Goal: Task Accomplishment & Management: Complete application form

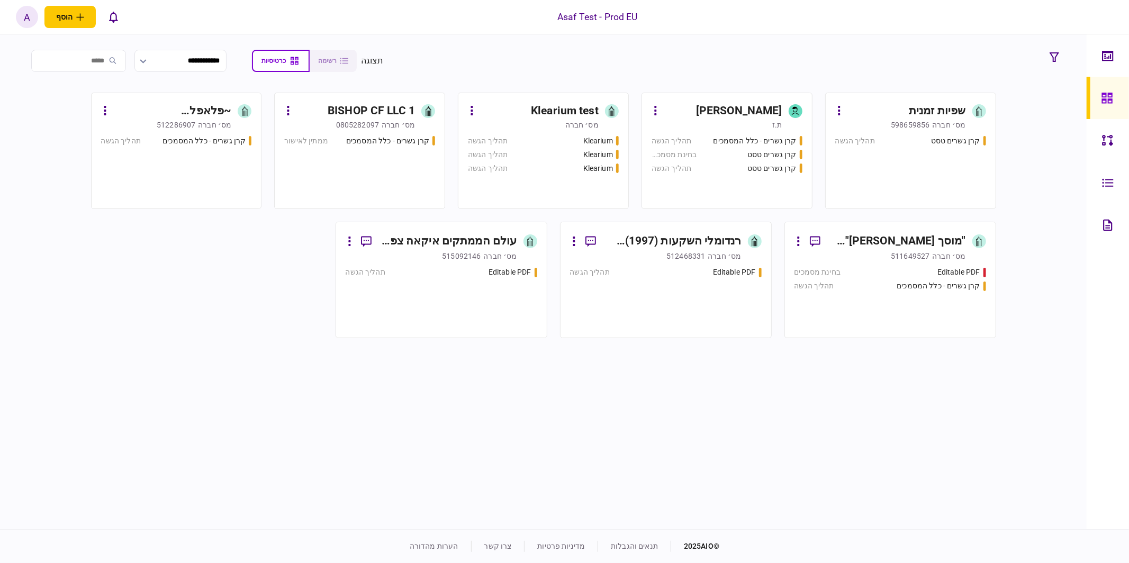
click at [897, 159] on div "קרן גשרים טסט תהליך הגשה" at bounding box center [910, 168] width 151 height 64
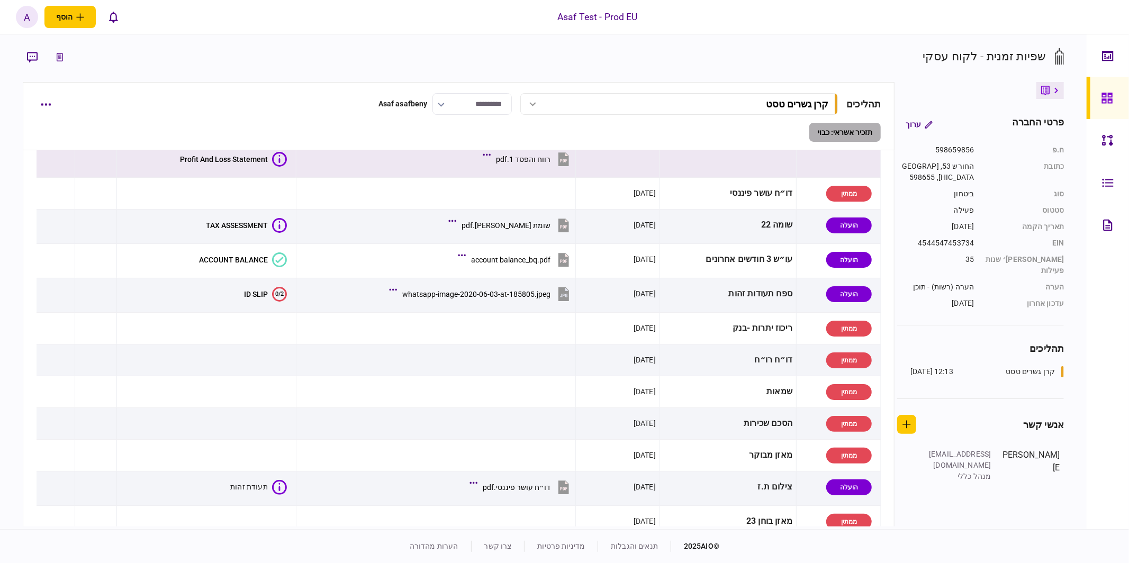
scroll to position [487, 0]
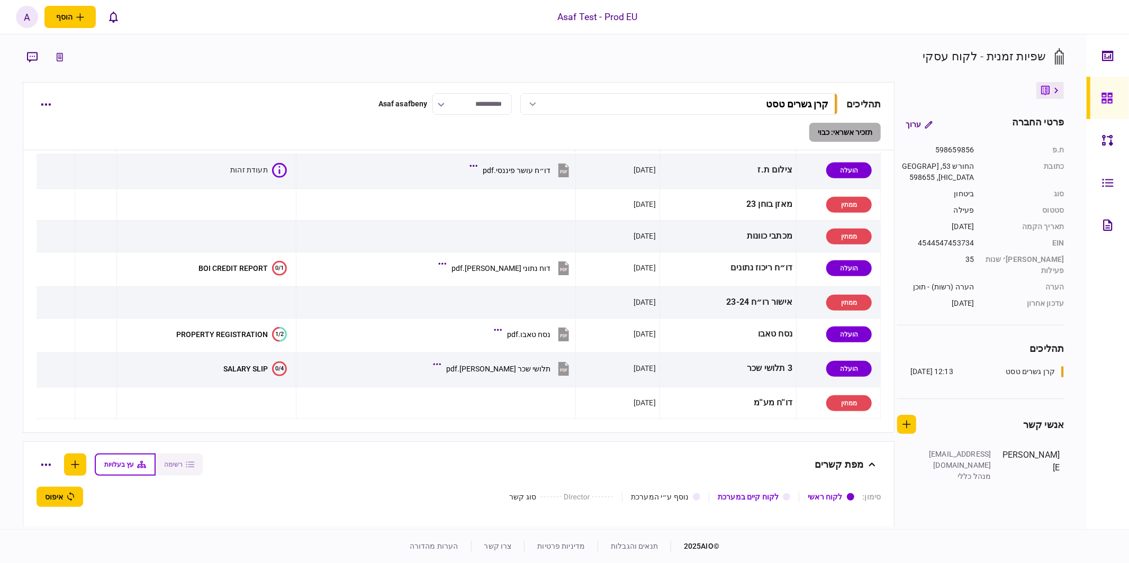
drag, startPoint x: 191, startPoint y: 169, endPoint x: 188, endPoint y: 135, distance: 34.5
click at [188, 135] on section "**********" at bounding box center [459, 304] width 872 height 445
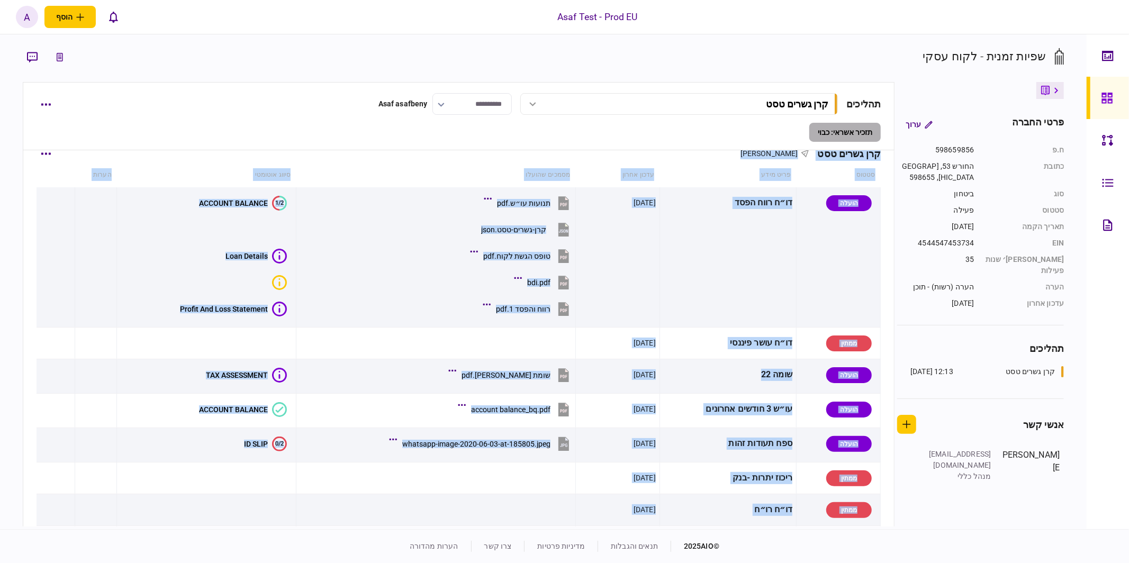
scroll to position [0, 0]
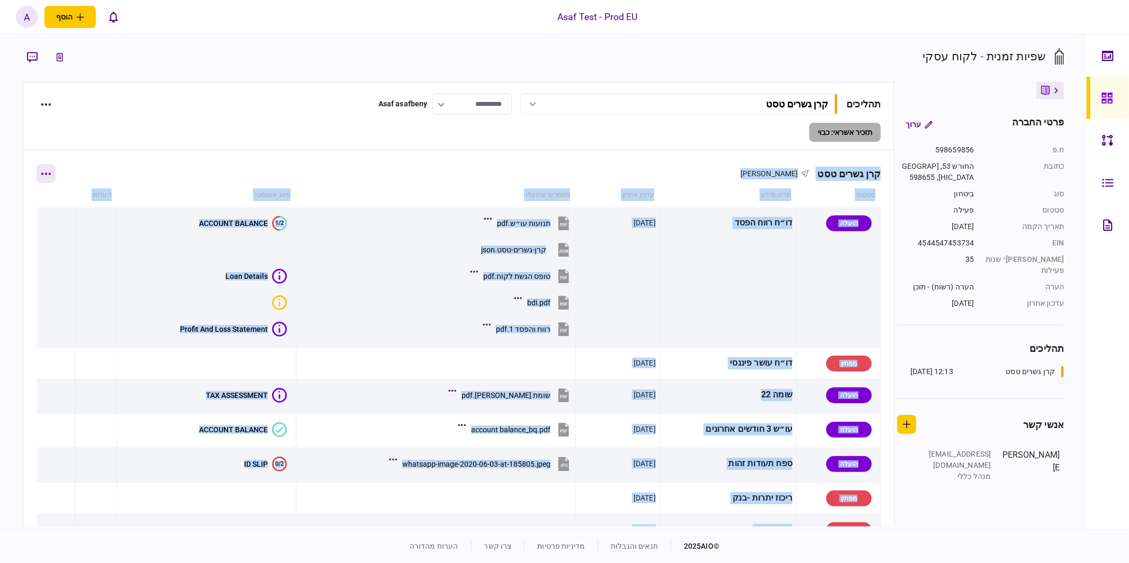
click at [53, 174] on button "button" at bounding box center [46, 173] width 19 height 19
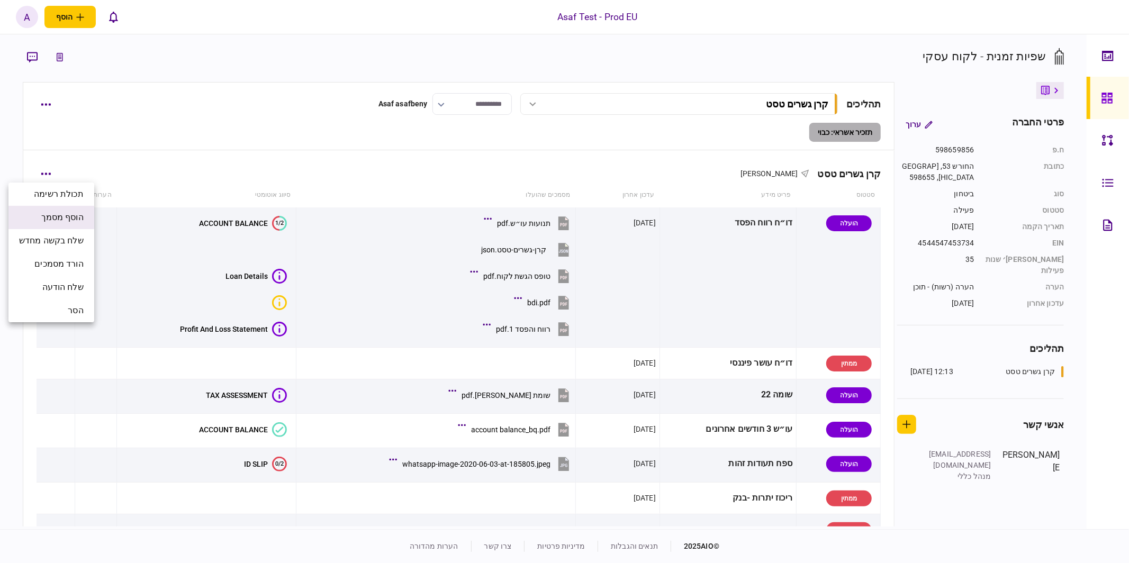
click at [66, 223] on span "הוסף מסמך" at bounding box center [62, 217] width 42 height 13
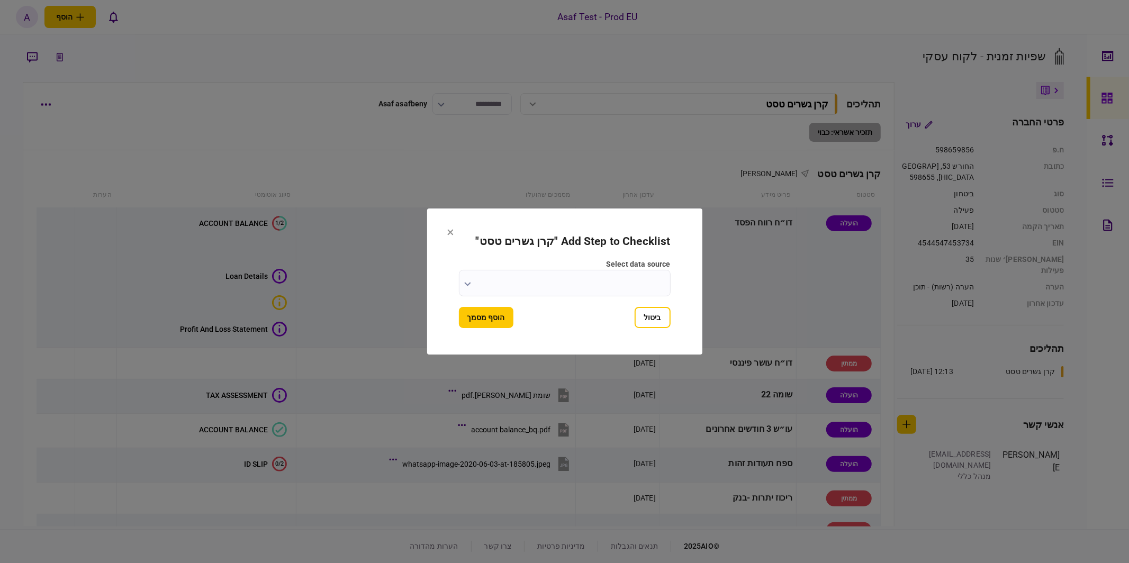
click at [564, 281] on input "select data source" at bounding box center [565, 283] width 212 height 26
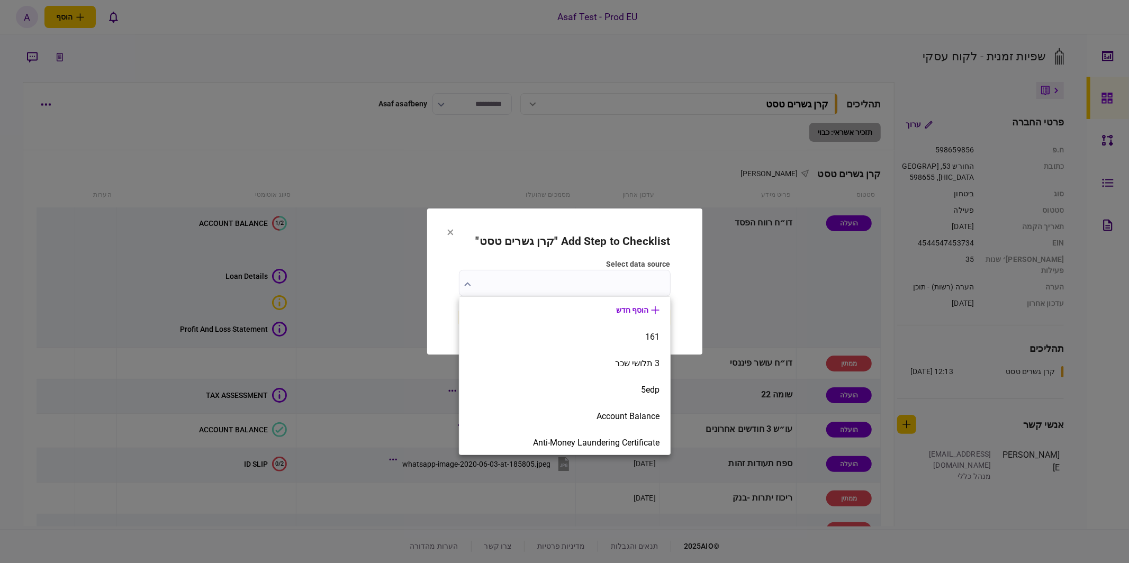
click at [468, 215] on div at bounding box center [564, 281] width 1129 height 563
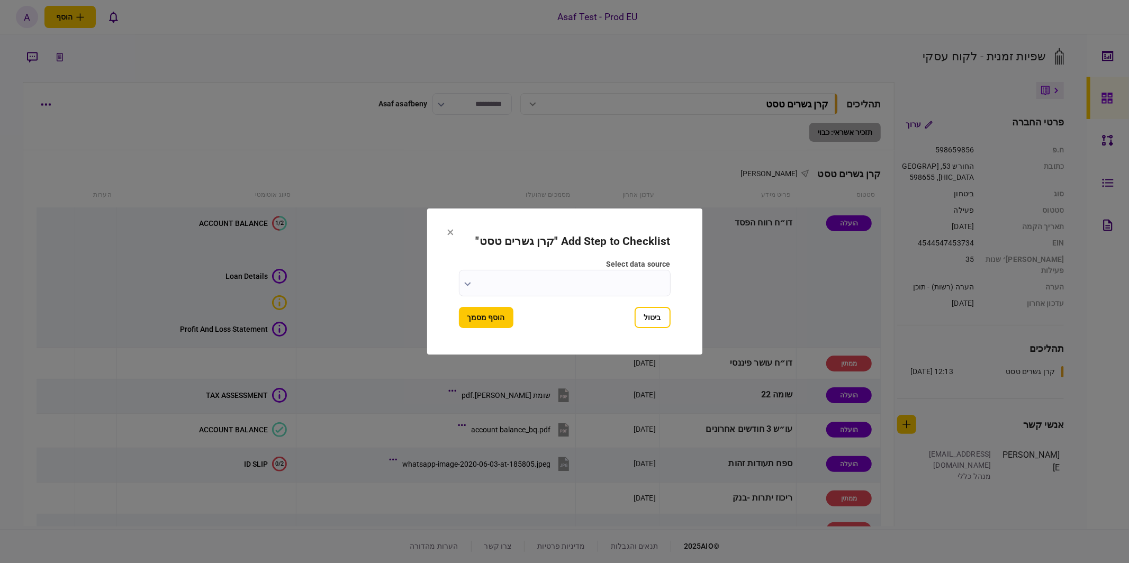
click at [450, 229] on icon at bounding box center [450, 232] width 6 height 6
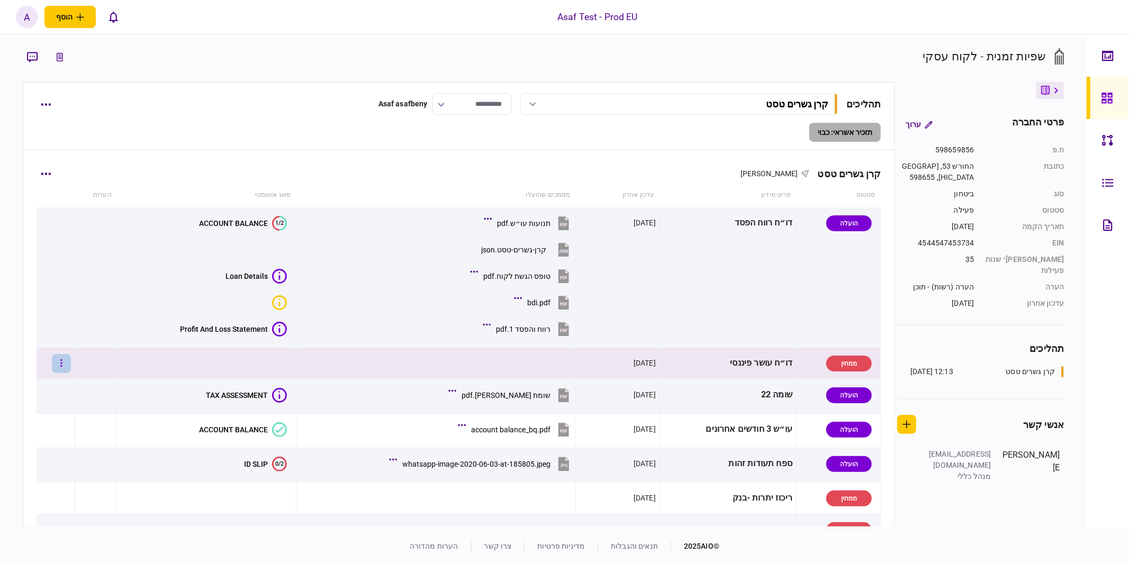
click at [64, 356] on button "button" at bounding box center [61, 363] width 19 height 19
click at [68, 474] on span "העלה קובץ" at bounding box center [70, 477] width 41 height 13
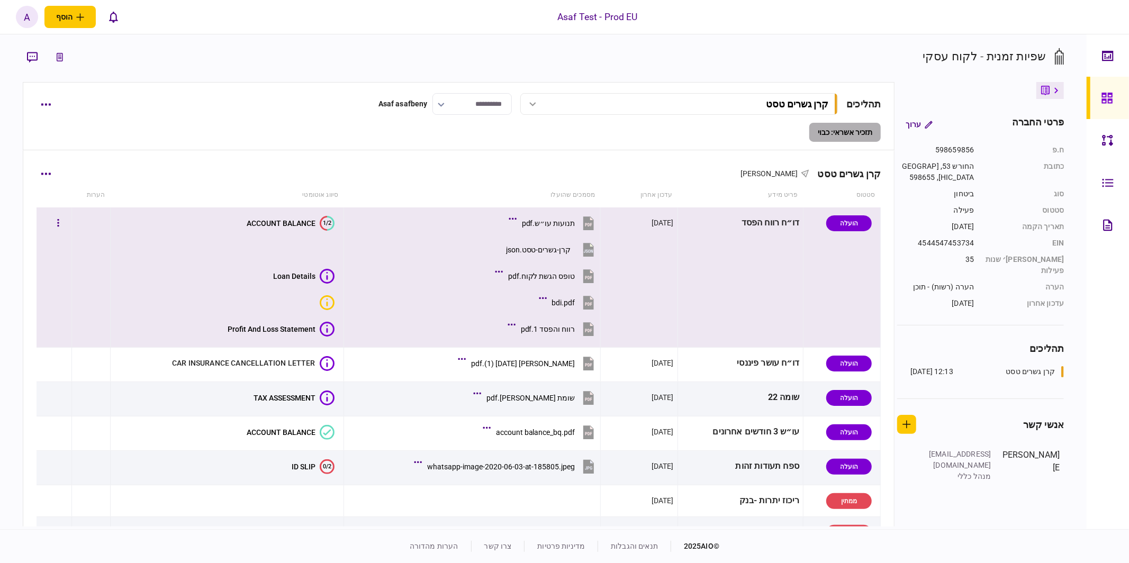
scroll to position [102, 0]
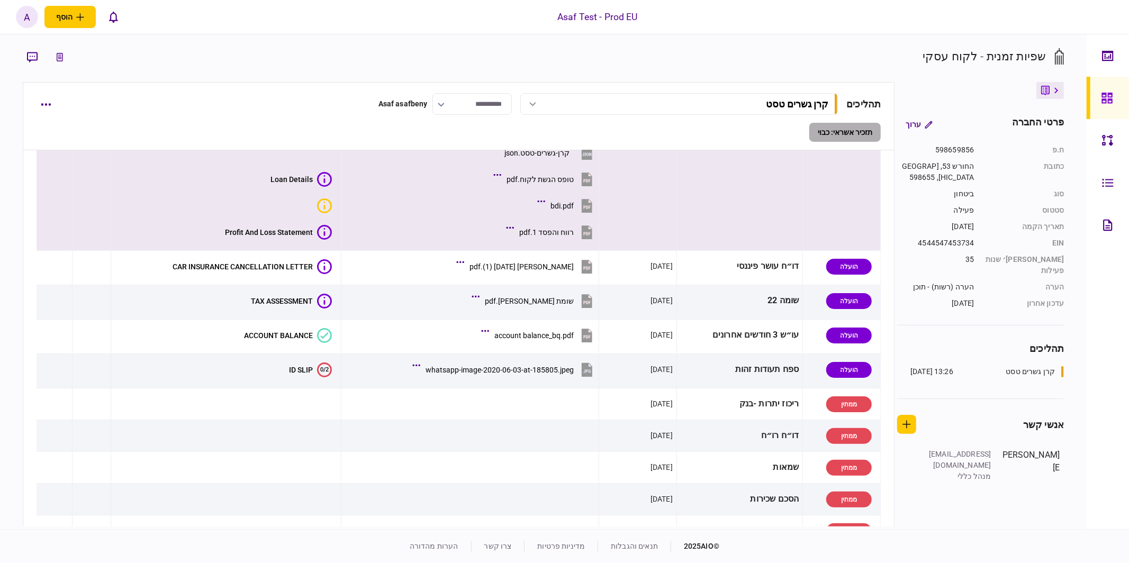
scroll to position [114, 0]
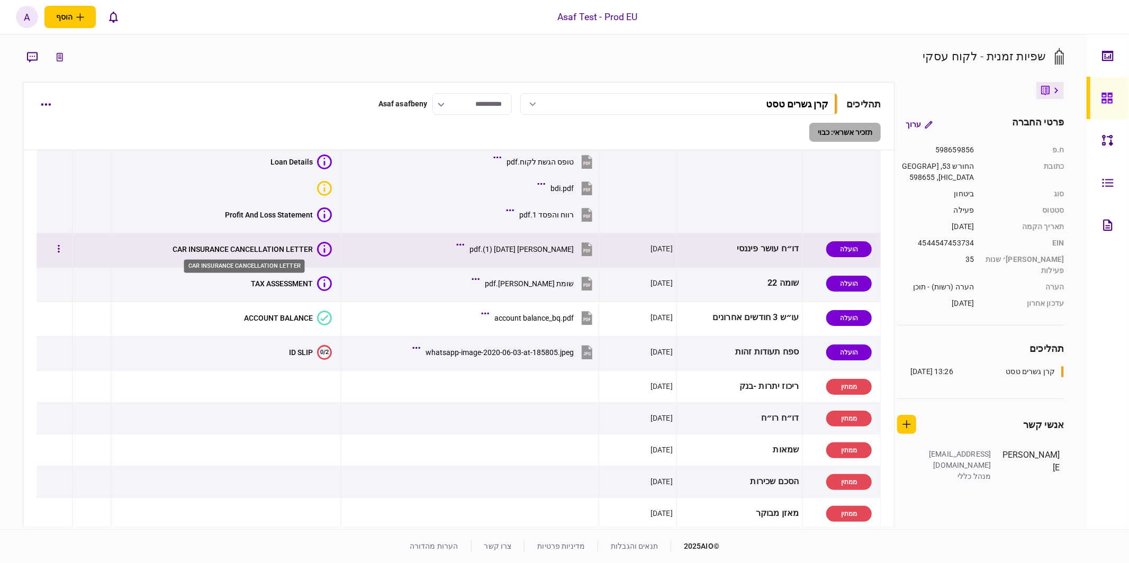
click at [227, 246] on div "CAR INSURANCE CANCELLATION LETTER" at bounding box center [243, 249] width 140 height 8
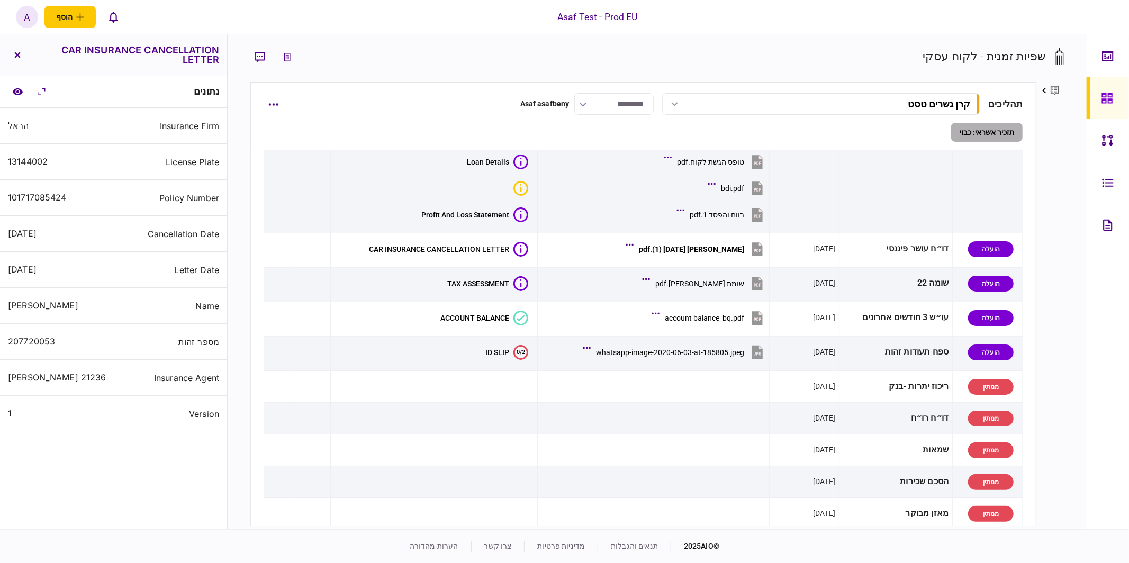
click at [40, 194] on div "101717085424" at bounding box center [37, 198] width 59 height 10
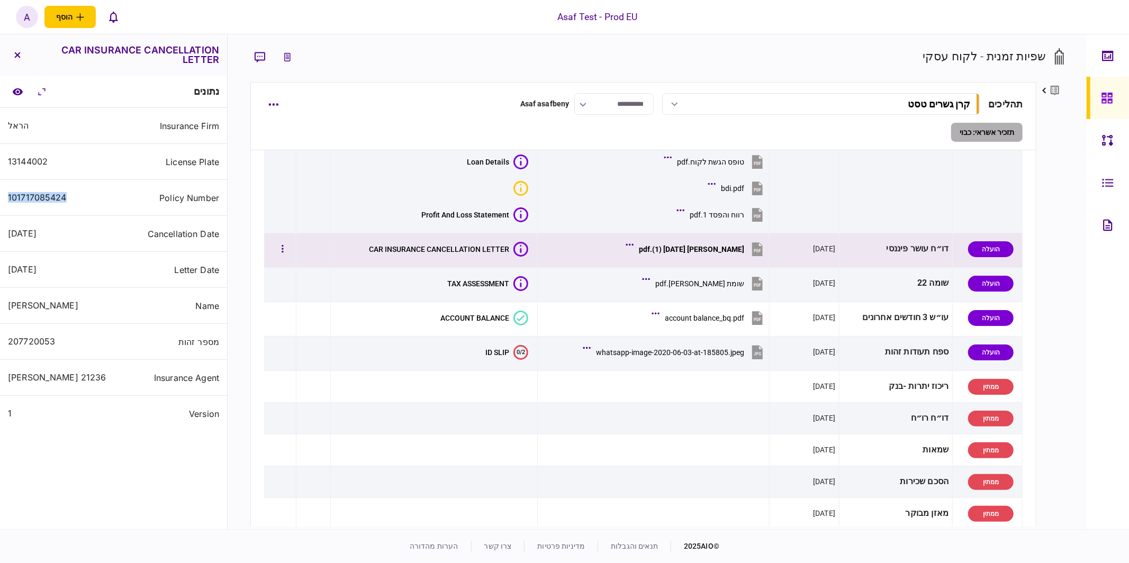
click at [656, 242] on button "[PERSON_NAME] [DATE] (1).pdf" at bounding box center [696, 249] width 137 height 24
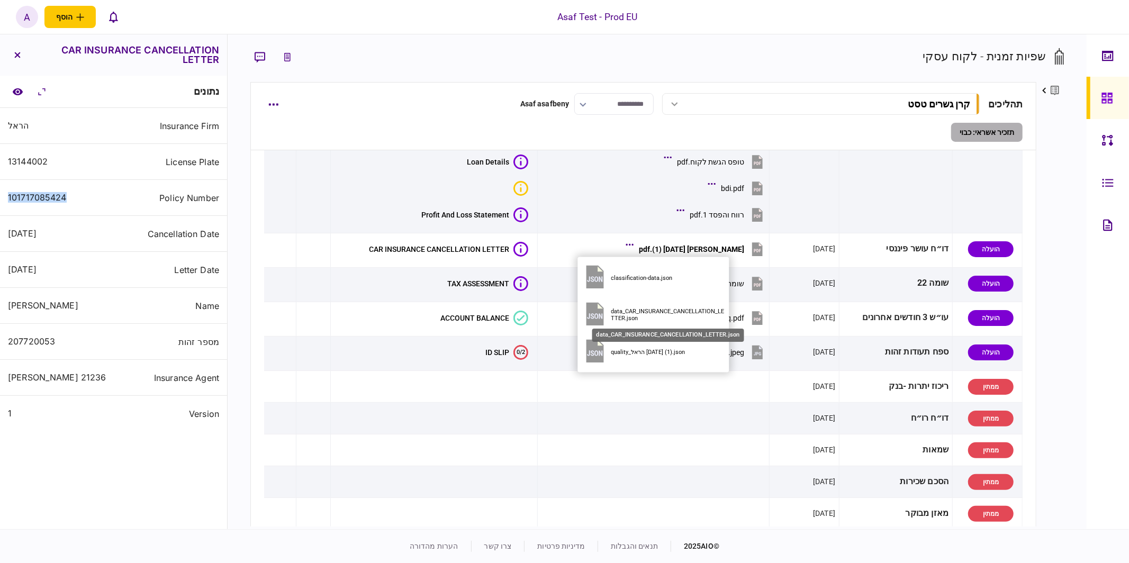
click at [629, 312] on div "data_CAR_INSURANCE_CANCELLATION_LETTER.json" at bounding box center [668, 315] width 114 height 14
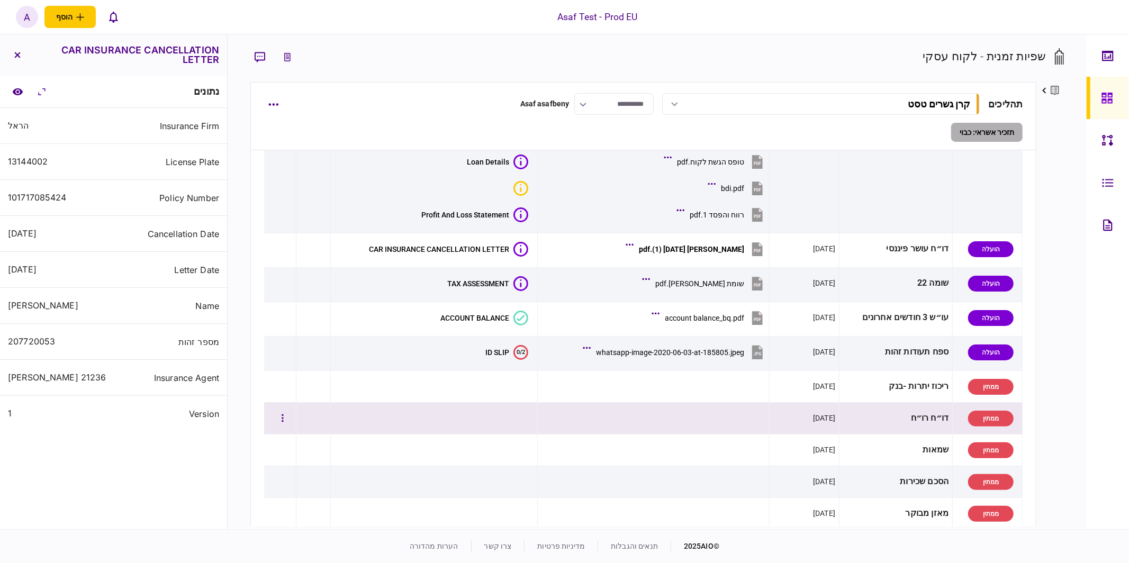
click at [326, 427] on td at bounding box center [313, 419] width 35 height 32
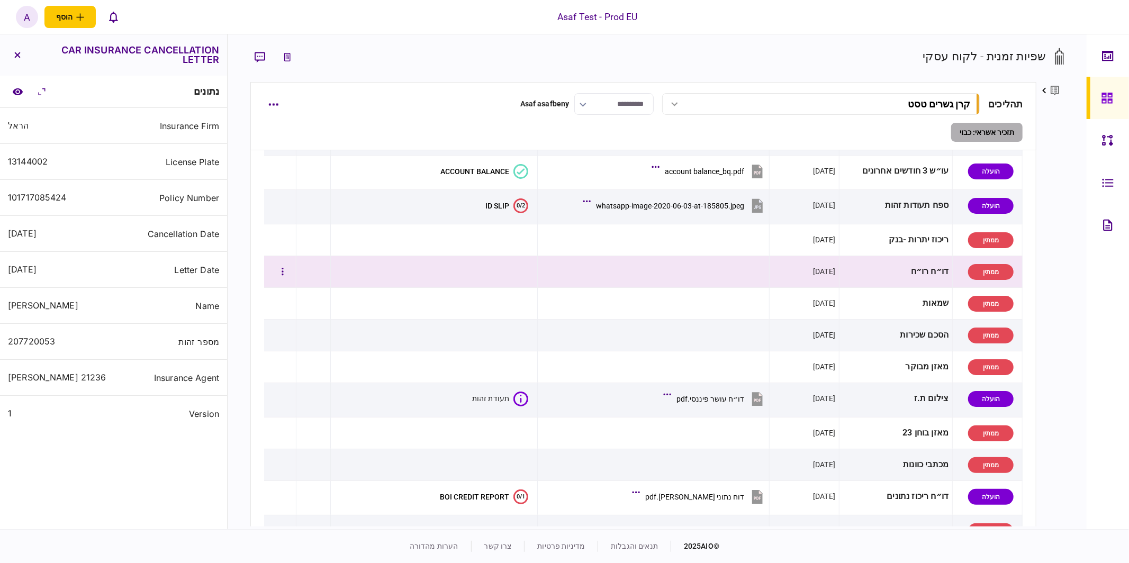
scroll to position [285, 0]
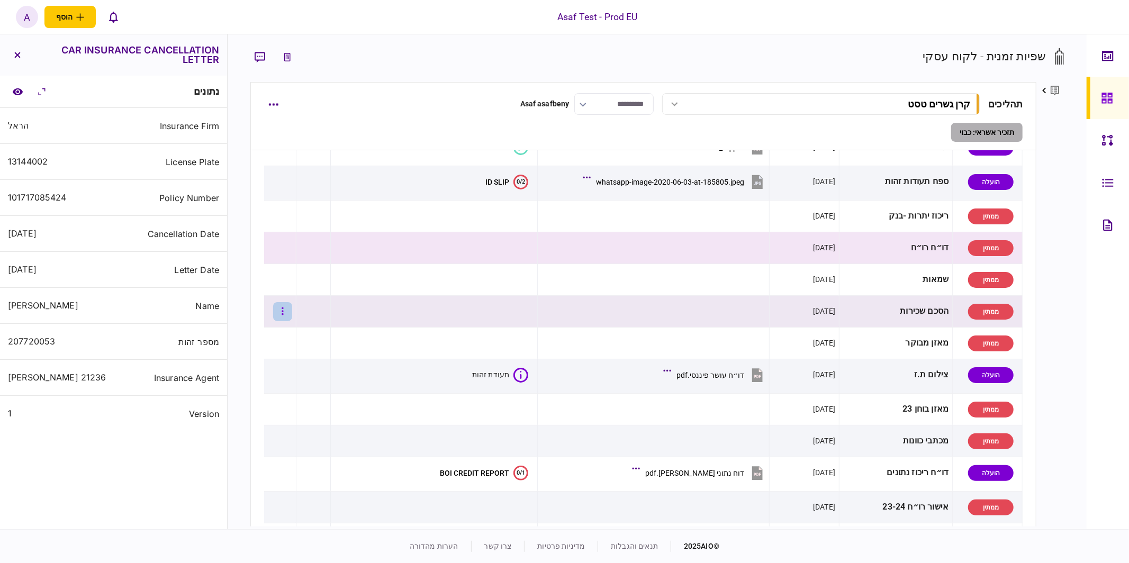
click at [291, 311] on button "button" at bounding box center [282, 311] width 19 height 19
click at [256, 421] on span "העלה קובץ" at bounding box center [245, 423] width 41 height 13
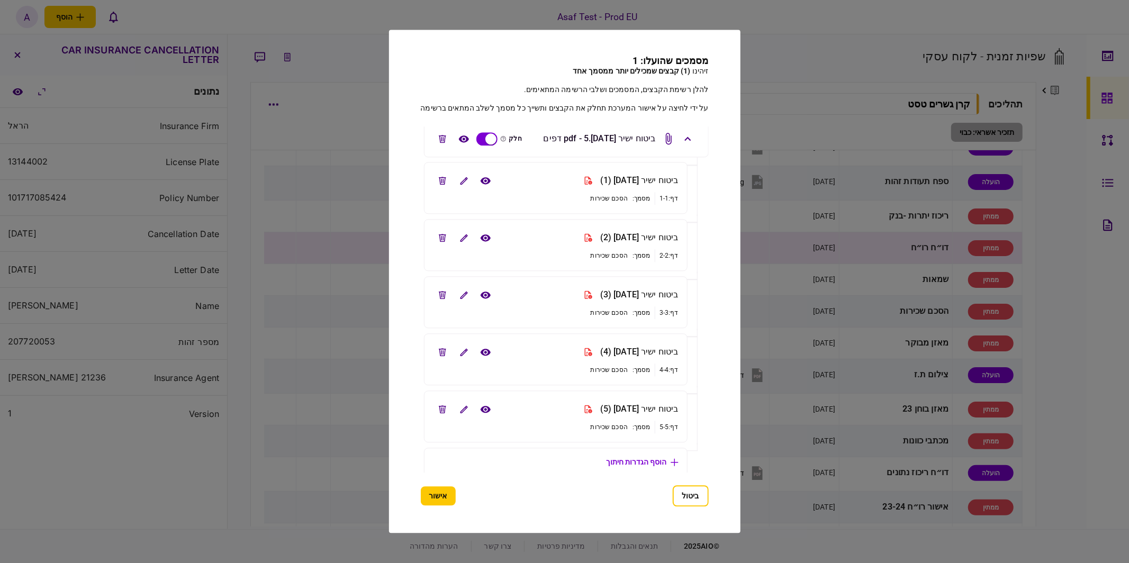
scroll to position [0, 0]
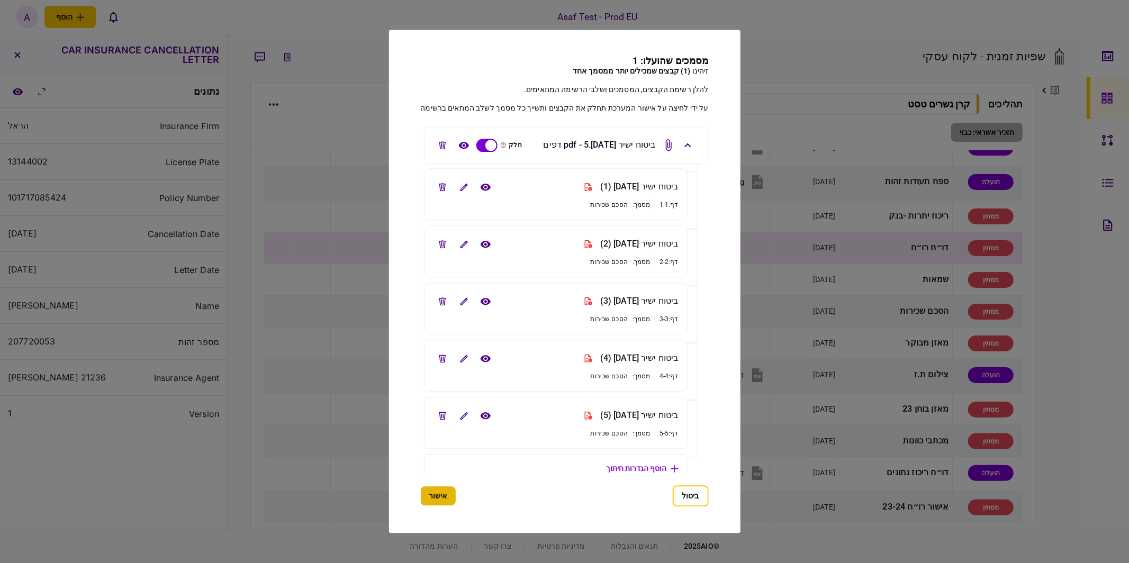
click at [430, 495] on button "אישור" at bounding box center [437, 496] width 35 height 19
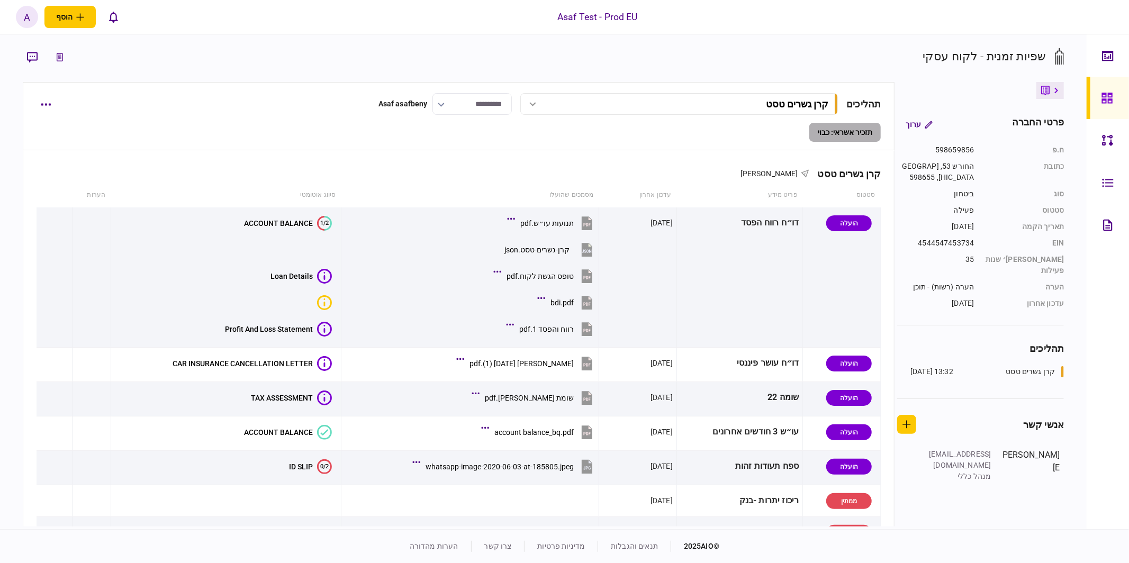
click at [692, 149] on div "**********" at bounding box center [459, 116] width 872 height 68
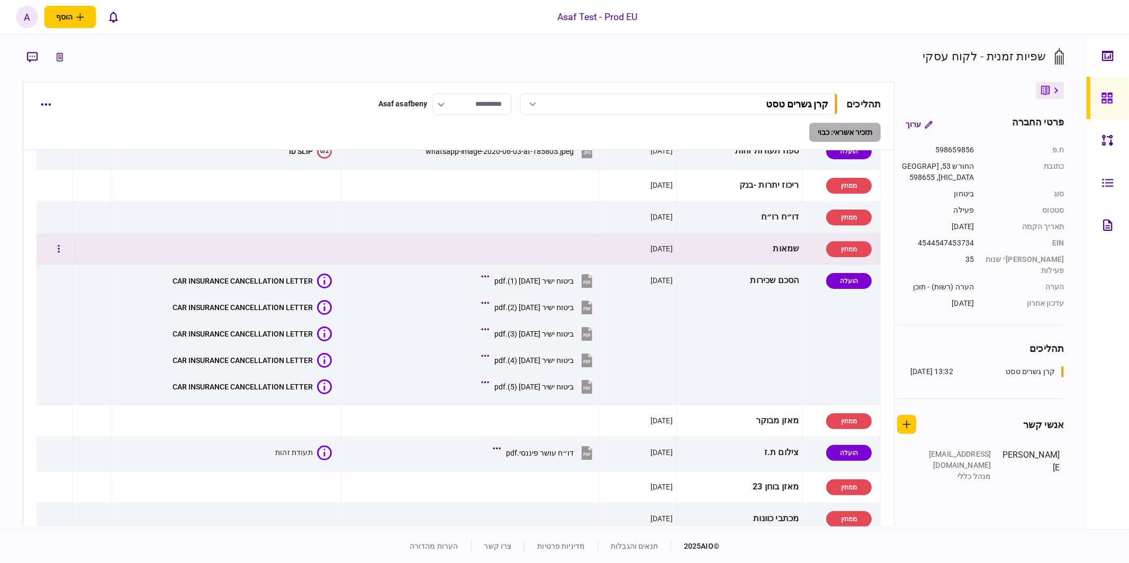
scroll to position [327, 0]
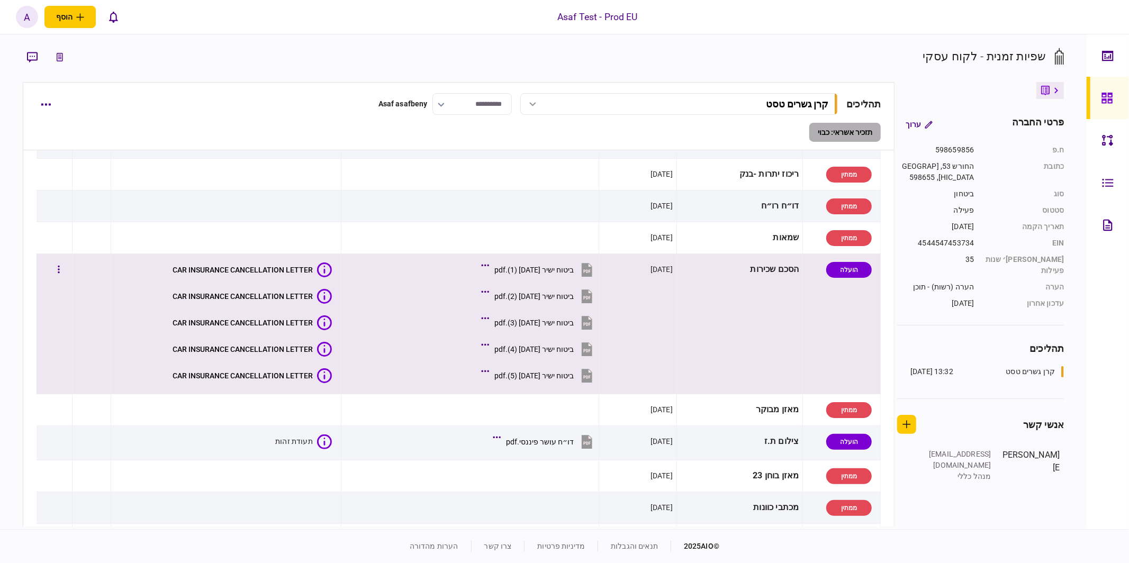
click at [310, 254] on td "CAR INSURANCE CANCELLATION LETTER CAR INSURANCE CANCELLATION LETTER CAR INSURAN…" at bounding box center [226, 324] width 230 height 140
click at [293, 266] on div "CAR INSURANCE CANCELLATION LETTER" at bounding box center [243, 270] width 140 height 8
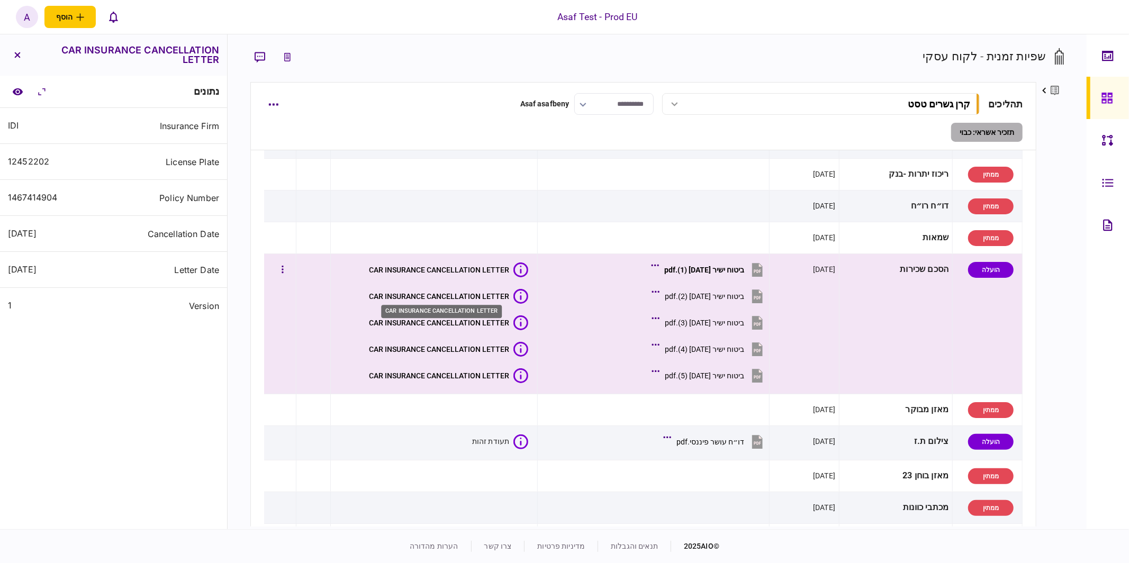
click at [504, 294] on div "CAR INSURANCE CANCELLATION LETTER" at bounding box center [439, 296] width 140 height 8
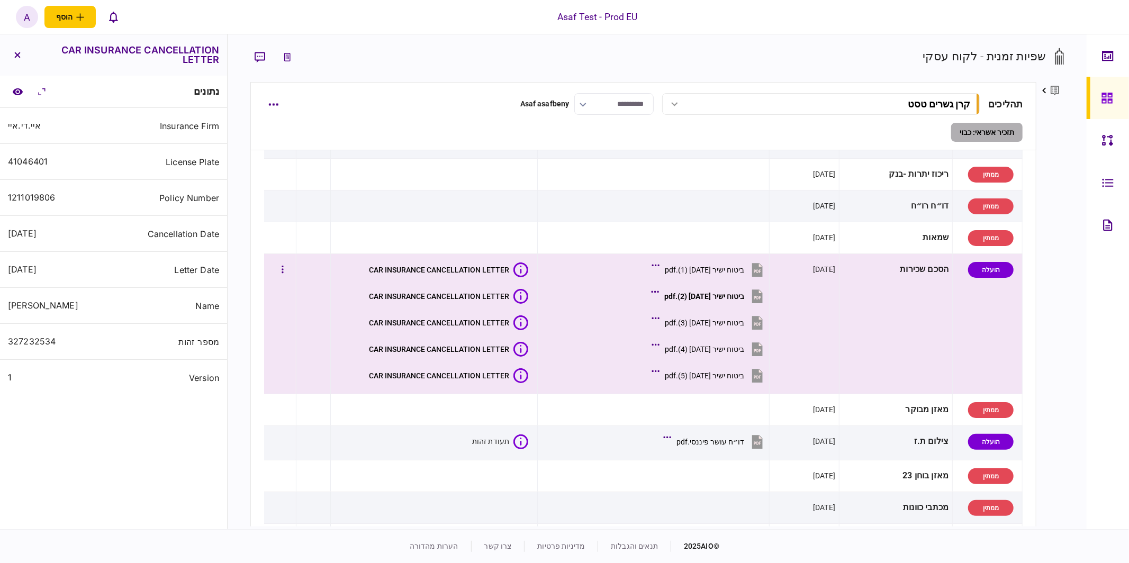
click at [580, 323] on td "ביטוח ישיר 13-08-2025 (1).pdf ביטוח ישיר 13-08-2025 (2).pdf ביטוח ישיר 13-08-20…" at bounding box center [654, 324] width 232 height 140
click at [490, 320] on div "CAR INSURANCE CANCELLATION LETTER" at bounding box center [439, 323] width 140 height 8
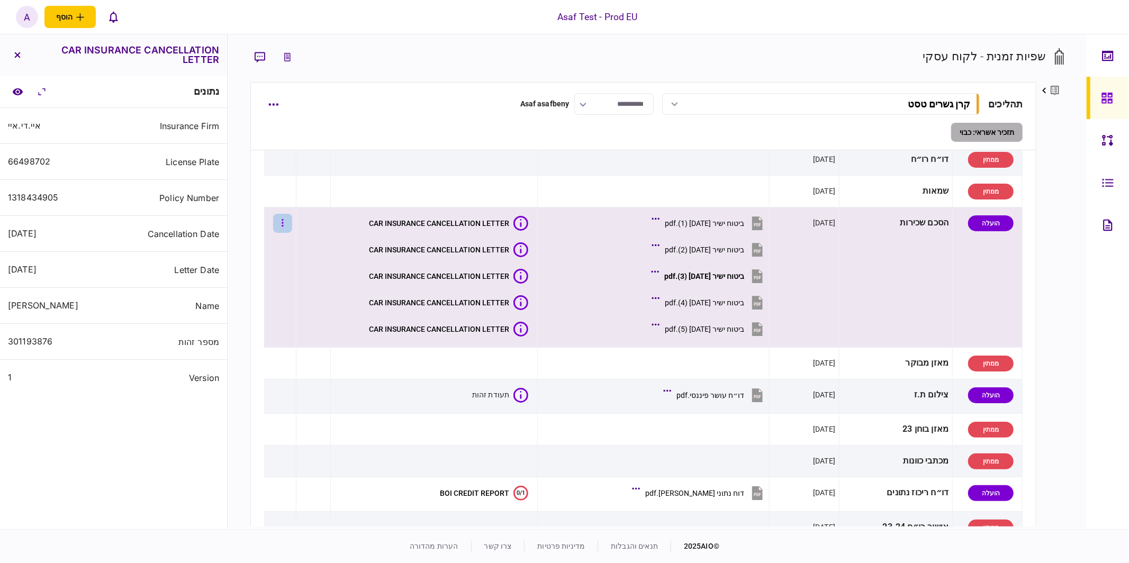
scroll to position [420, 0]
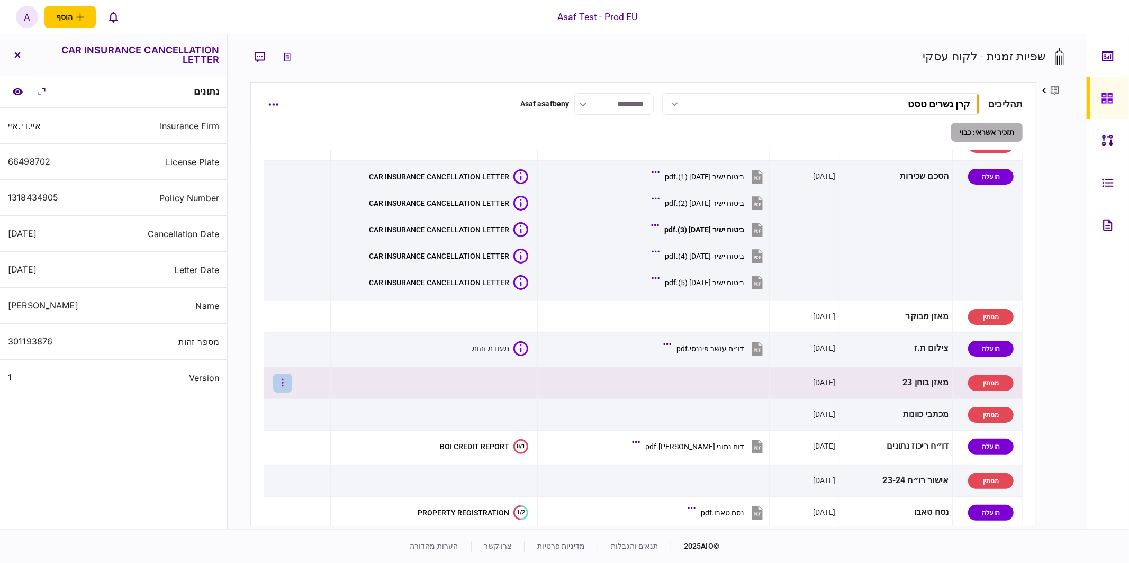
click at [278, 377] on button "button" at bounding box center [282, 383] width 19 height 19
click at [259, 501] on li "העלה קובץ" at bounding box center [229, 494] width 93 height 23
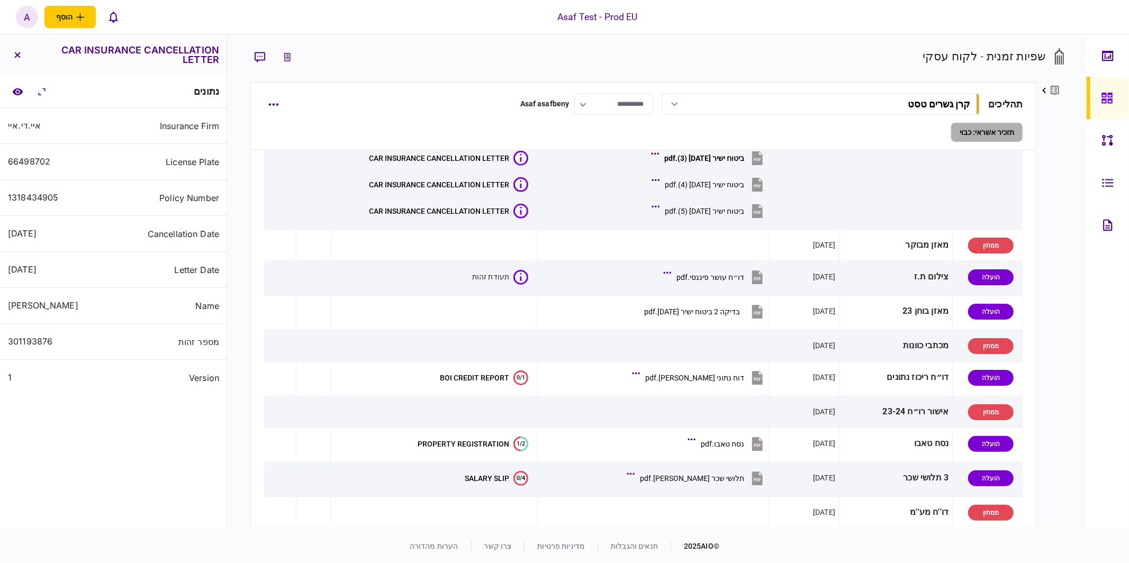
scroll to position [499, 0]
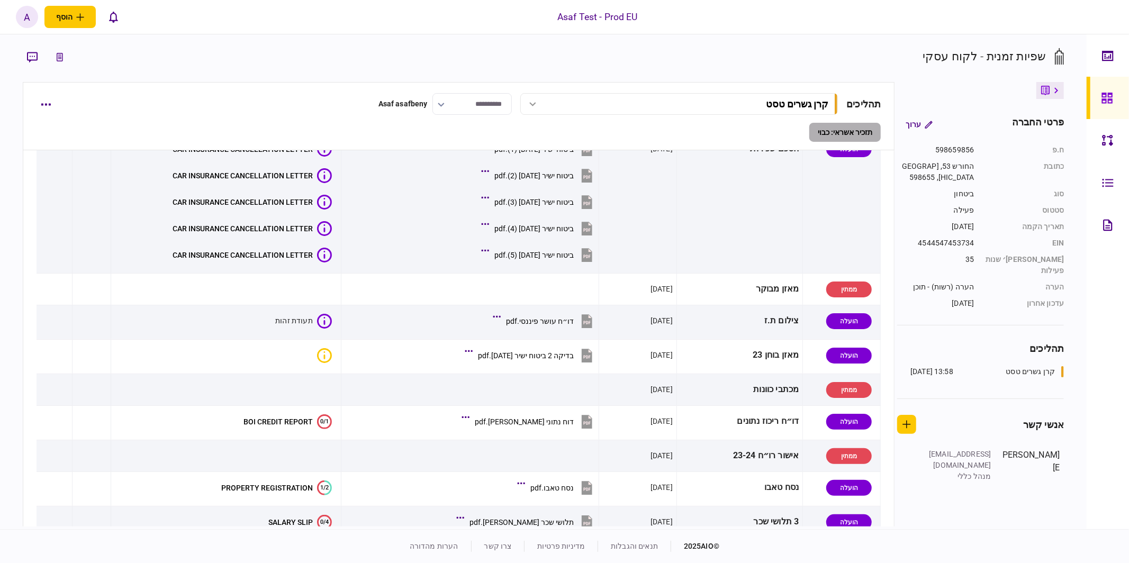
scroll to position [556, 0]
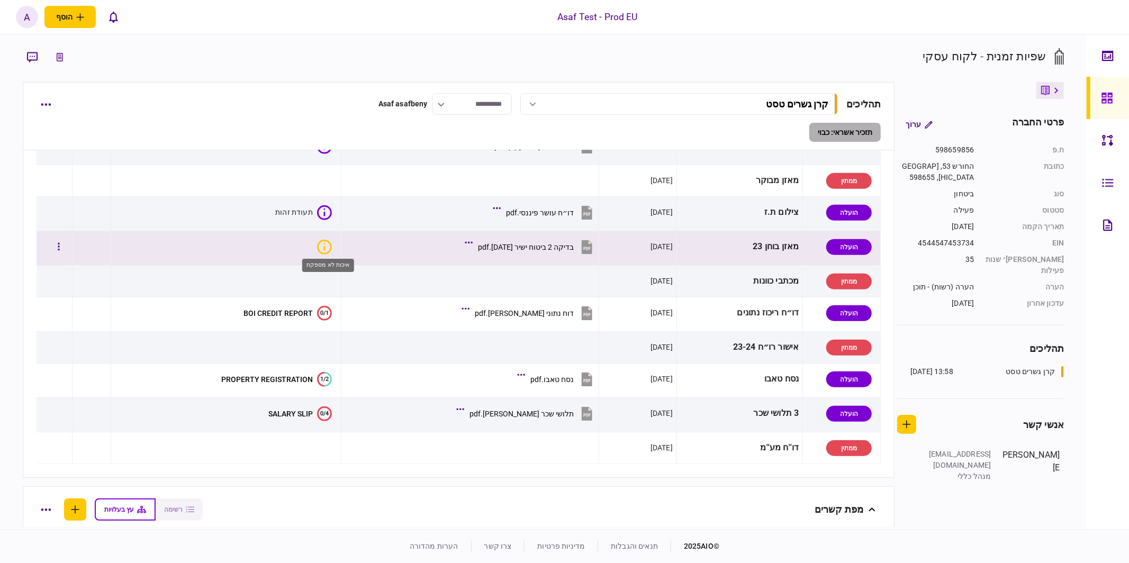
click at [320, 246] on icon "איכות לא מספקת" at bounding box center [324, 247] width 15 height 15
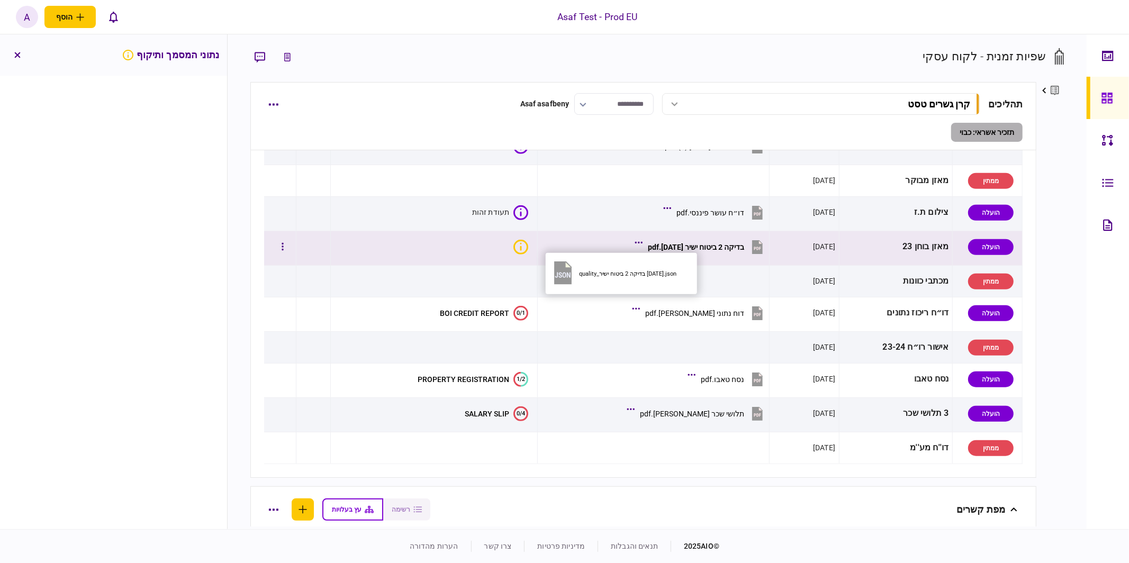
click at [635, 241] on icon at bounding box center [639, 242] width 8 height 3
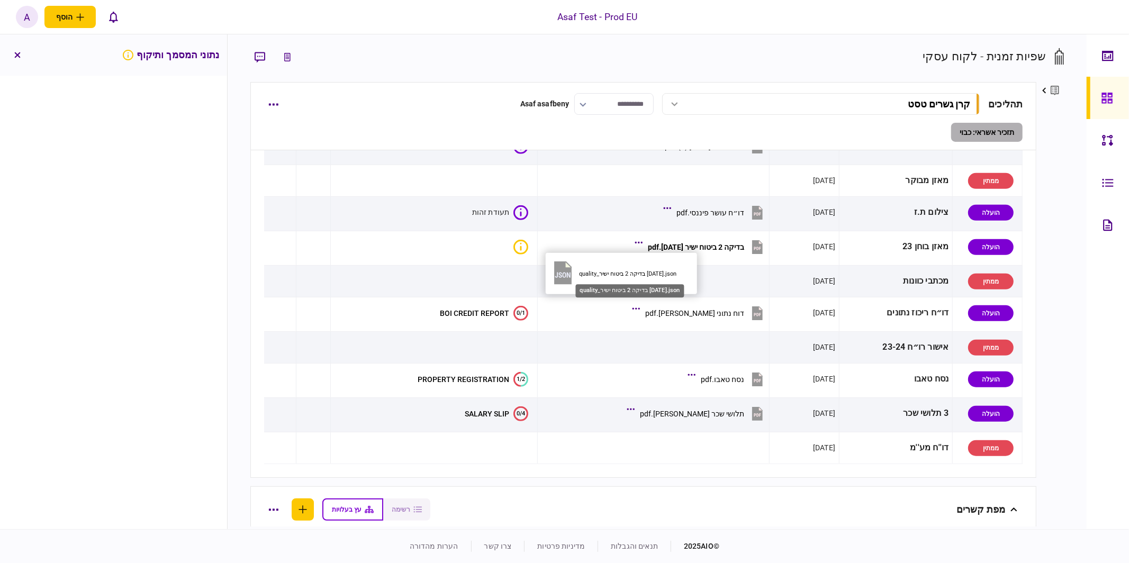
click at [621, 273] on div "quality_בדיקה 2 ביטוח ישיר [DATE].json" at bounding box center [636, 273] width 114 height 7
